Goal: Transaction & Acquisition: Purchase product/service

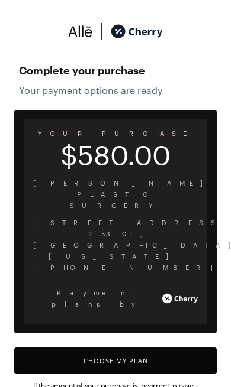
scroll to position [12, 0]
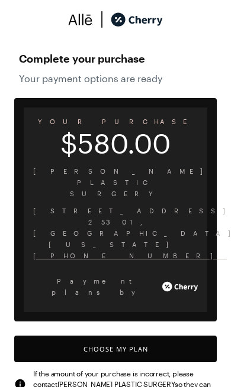
click at [166, 336] on button "Choose My Plan" at bounding box center [115, 349] width 202 height 27
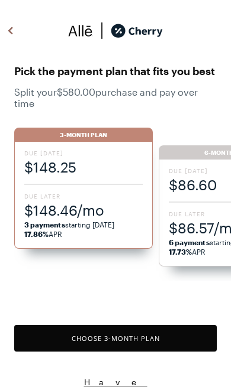
scroll to position [978, 0]
click at [79, 214] on span "$148.46/mo" at bounding box center [83, 211] width 118 height 20
click at [70, 174] on span "$148.25" at bounding box center [83, 167] width 118 height 20
click at [67, 163] on span "$148.25" at bounding box center [83, 167] width 118 height 20
click at [72, 223] on span "3 payments starting 09/19/2025" at bounding box center [69, 225] width 90 height 8
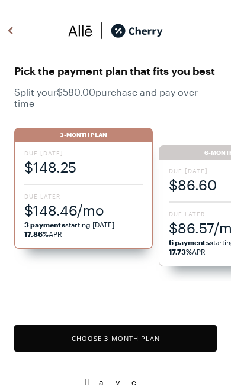
click at [101, 168] on span "$148.25" at bounding box center [83, 167] width 118 height 20
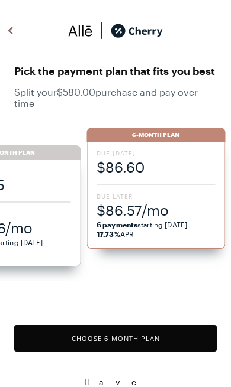
scroll to position [0, 0]
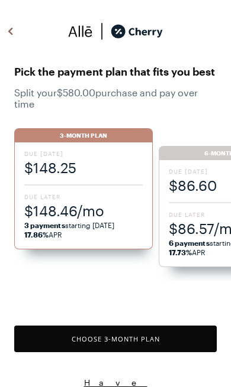
click at [132, 332] on button "Choose 3 -Month Plan" at bounding box center [115, 339] width 202 height 27
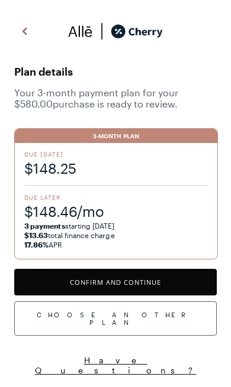
click at [174, 284] on button "Confirm and Continue" at bounding box center [115, 282] width 202 height 27
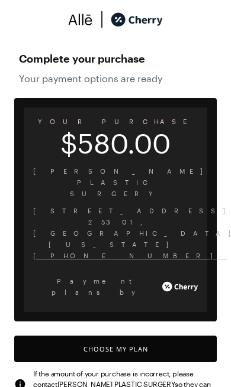
scroll to position [978, 0]
click at [59, 336] on button "Choose My Plan" at bounding box center [115, 349] width 202 height 27
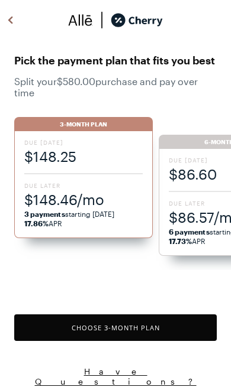
scroll to position [1, 0]
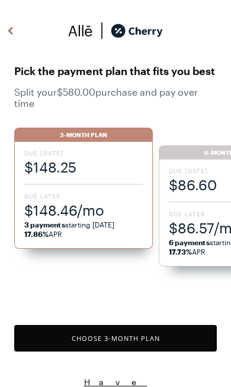
click at [38, 167] on span "$148.25" at bounding box center [83, 167] width 118 height 20
click at [75, 338] on button "Choose 3 -Month Plan" at bounding box center [115, 338] width 202 height 27
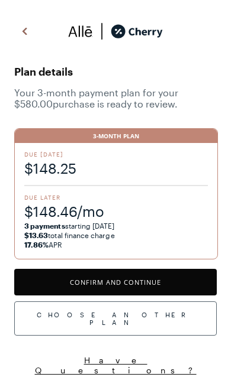
click at [55, 280] on button "Confirm and Continue" at bounding box center [115, 282] width 202 height 27
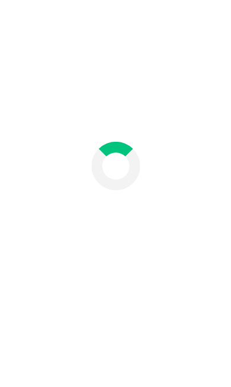
scroll to position [53, 0]
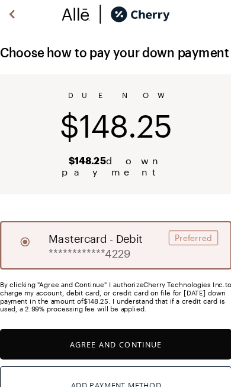
scroll to position [25, 0]
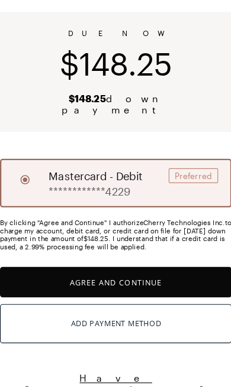
click at [132, 282] on button "Agree and Continue" at bounding box center [115, 295] width 202 height 27
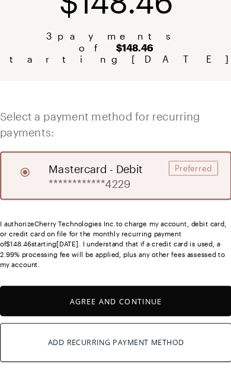
scroll to position [111, 0]
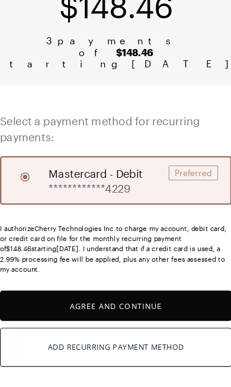
click at [146, 303] on button "Agree and Continue" at bounding box center [115, 316] width 202 height 27
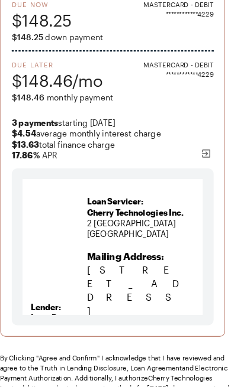
scroll to position [88, 0]
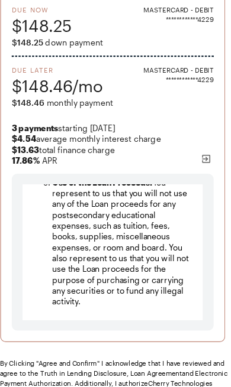
click at [140, 209] on div "Lender: Lead Bank [STREET_ADDRESS] [US_STATE][GEOGRAPHIC_DATA] Date: [DATE] Loa…" at bounding box center [112, 269] width 176 height 137
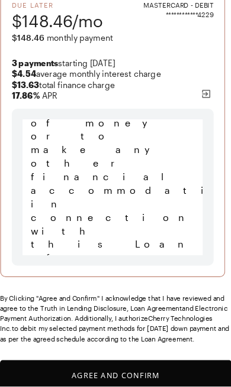
scroll to position [177, 0]
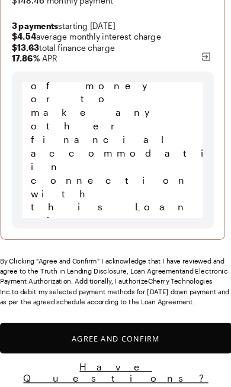
click at [121, 332] on button "Agree and Confirm" at bounding box center [115, 345] width 202 height 27
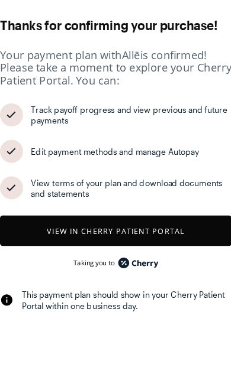
click at [161, 238] on button "View in Cherry patient portal" at bounding box center [115, 251] width 202 height 27
